Goal: Task Accomplishment & Management: Complete application form

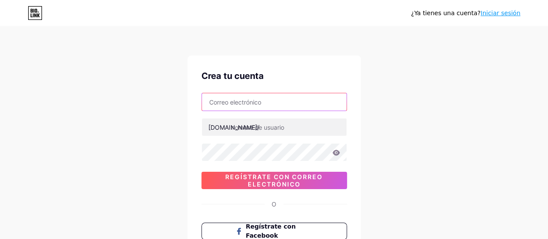
click at [278, 105] on input "text" at bounding box center [274, 101] width 145 height 17
click at [161, 139] on div "¿Ya tienes una cuenta? Iniciar sesión Crea tu cuenta [DOMAIN_NAME]/ 0cAFcWeA4dY…" at bounding box center [274, 165] width 548 height 331
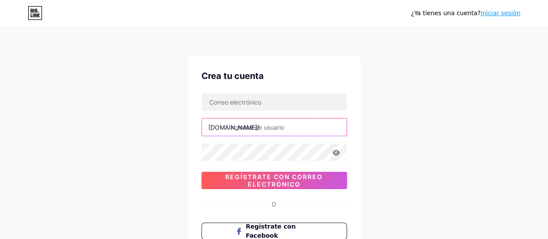
click at [231, 127] on input "text" at bounding box center [274, 126] width 145 height 17
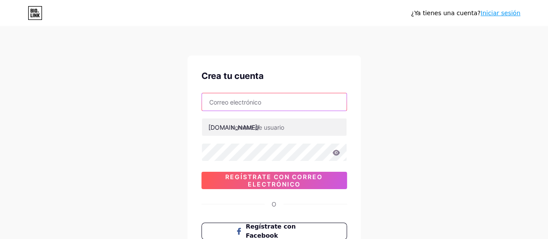
click at [219, 107] on input "text" at bounding box center [274, 101] width 145 height 17
type input "[EMAIL_ADDRESS][DOMAIN_NAME]"
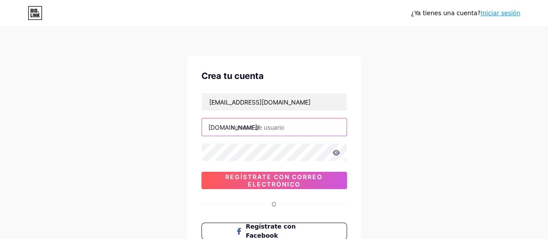
click at [246, 125] on input "text" at bounding box center [274, 126] width 145 height 17
type input "selvaspa"
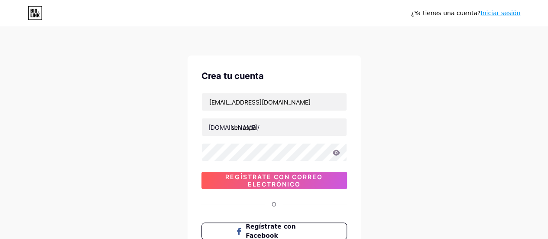
click at [171, 155] on div "¿Ya tienes una cuenta? Iniciar sesión Crea tu cuenta [EMAIL_ADDRESS][DOMAIN_NAM…" at bounding box center [274, 165] width 548 height 331
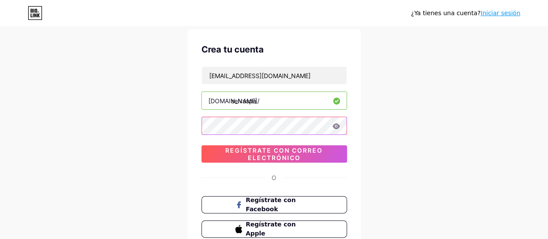
scroll to position [29, 0]
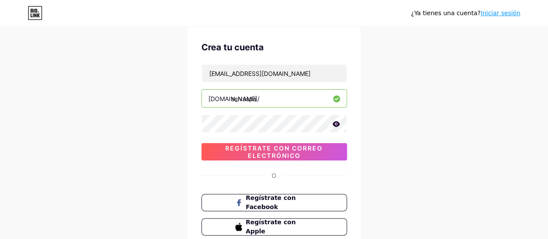
click at [334, 126] on icon at bounding box center [336, 124] width 8 height 6
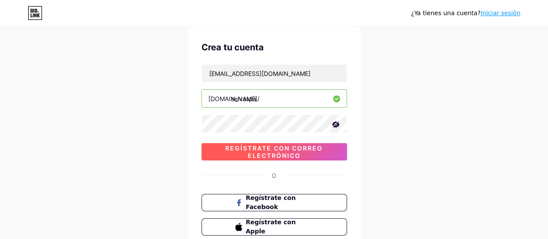
click at [335, 146] on span "Regístrate con correo electrónico" at bounding box center [273, 151] width 145 height 15
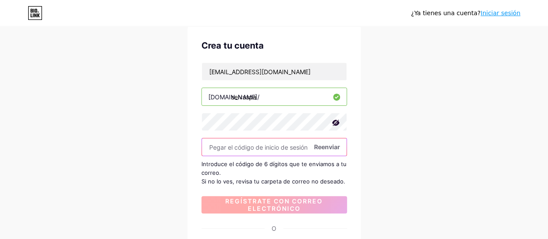
scroll to position [32, 0]
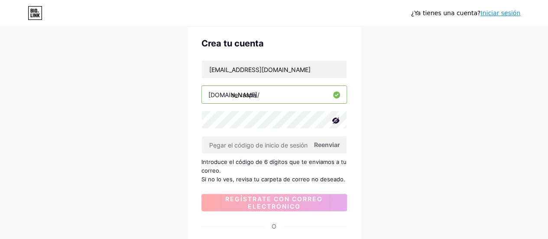
click at [325, 146] on font "Reenviar" at bounding box center [327, 144] width 26 height 7
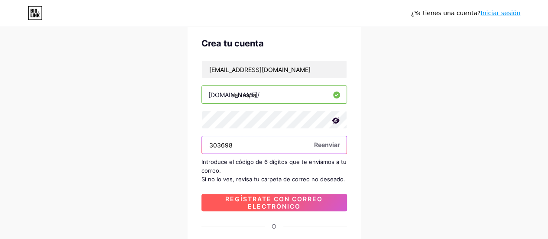
type input "303698"
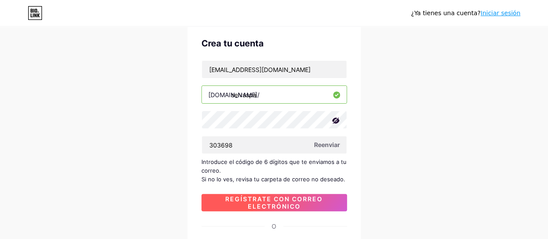
click at [220, 203] on span "Regístrate con correo electrónico" at bounding box center [273, 202] width 145 height 15
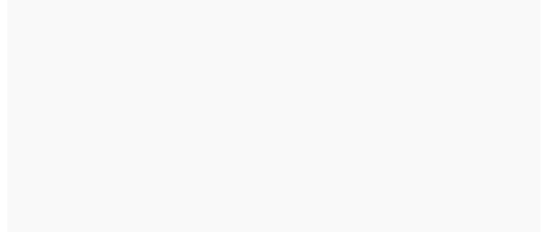
scroll to position [0, 0]
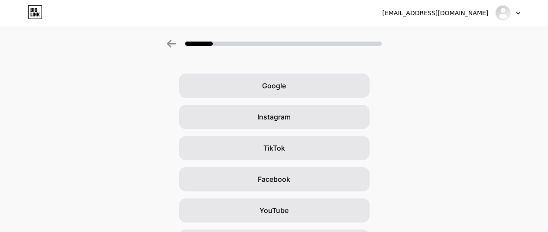
scroll to position [27, 0]
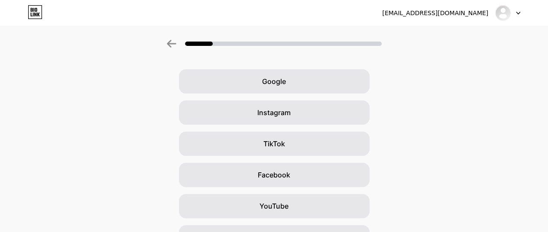
click at [189, 110] on div "Instagram" at bounding box center [274, 112] width 190 height 24
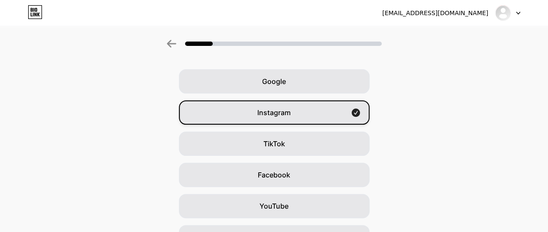
scroll to position [0, 0]
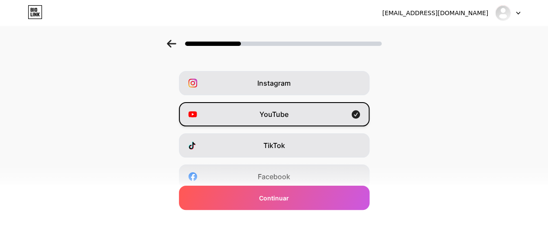
click at [197, 115] on icon at bounding box center [192, 114] width 8 height 6
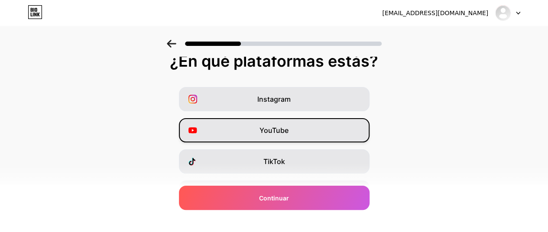
scroll to position [10, 0]
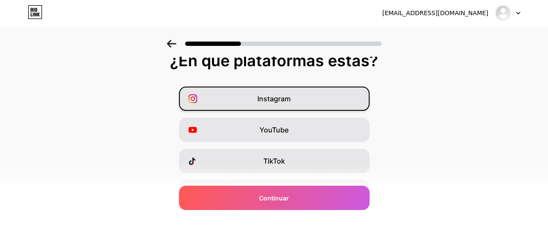
click at [196, 96] on icon at bounding box center [192, 98] width 9 height 9
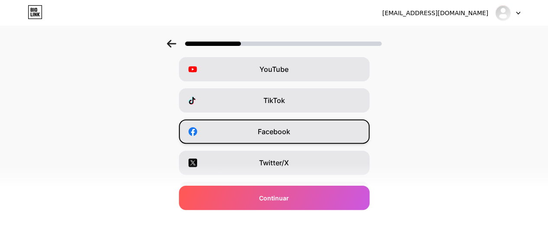
click at [192, 127] on icon at bounding box center [192, 131] width 9 height 9
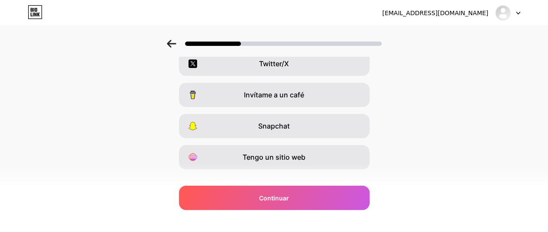
scroll to position [184, 0]
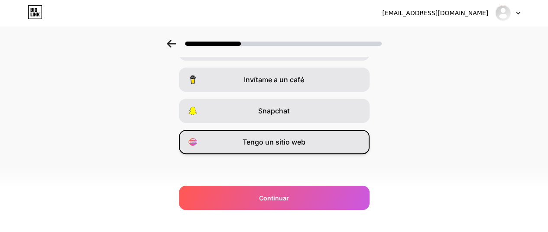
click at [196, 142] on icon at bounding box center [194, 141] width 2 height 1
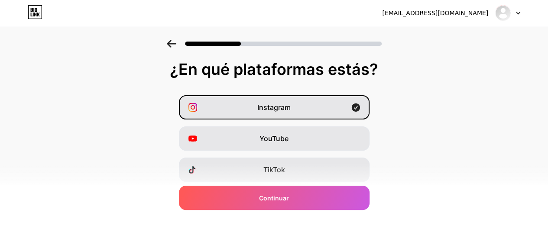
scroll to position [0, 0]
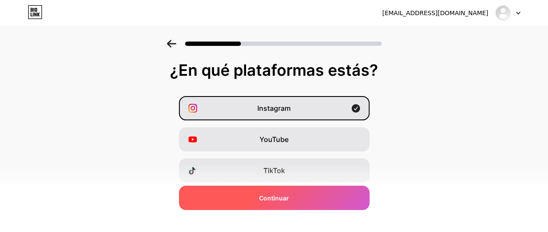
click at [200, 204] on div "Continuar" at bounding box center [274, 198] width 190 height 24
